Goal: Information Seeking & Learning: Learn about a topic

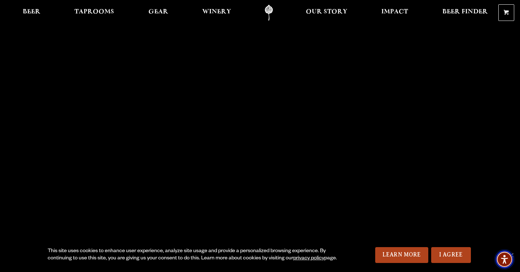
click at [513, 252] on img "Accessibility Menu" at bounding box center [504, 259] width 17 height 17
click at [32, 9] on span "Beer" at bounding box center [32, 12] width 18 height 6
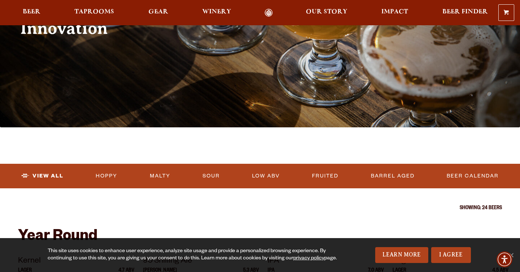
scroll to position [241, 0]
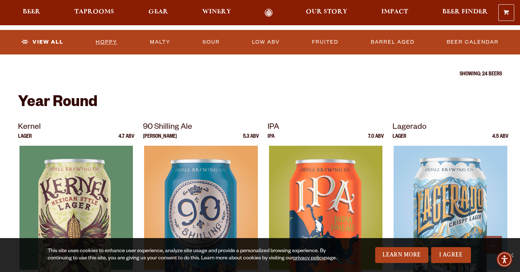
click at [106, 41] on link "Hoppy" at bounding box center [106, 42] width 27 height 17
